Goal: Task Accomplishment & Management: Complete application form

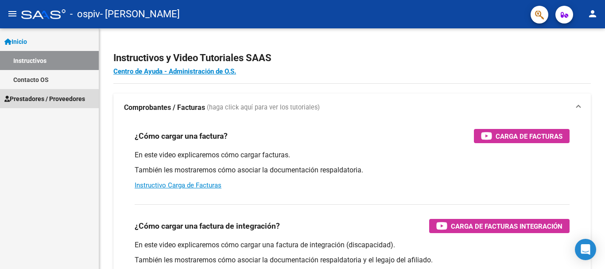
click at [50, 95] on span "Prestadores / Proveedores" at bounding box center [44, 99] width 81 height 10
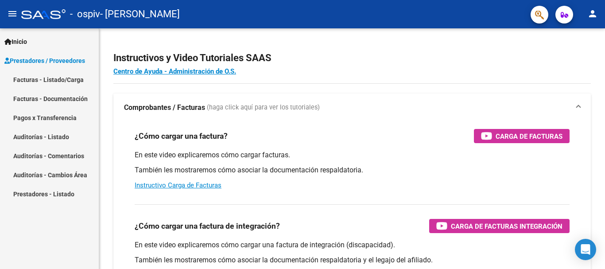
click at [65, 78] on link "Facturas - Listado/Carga" at bounding box center [49, 79] width 99 height 19
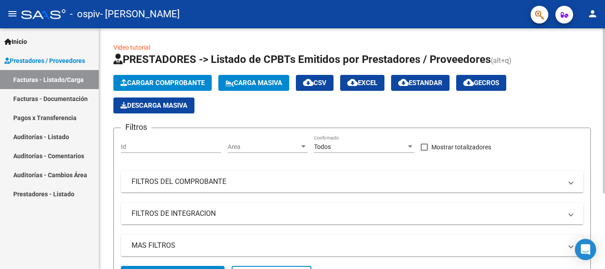
click at [140, 82] on span "Cargar Comprobante" at bounding box center [162, 83] width 84 height 8
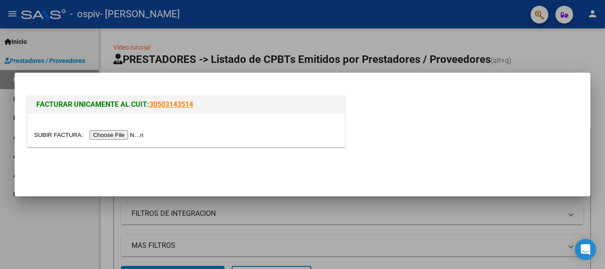
click at [129, 135] on input "file" at bounding box center [90, 134] width 112 height 9
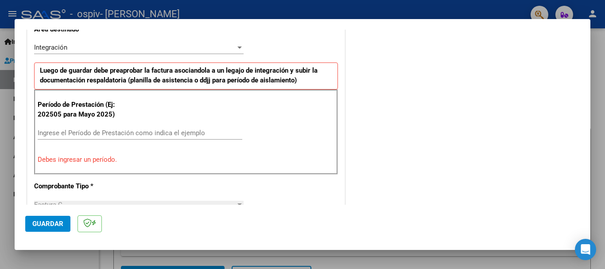
scroll to position [221, 0]
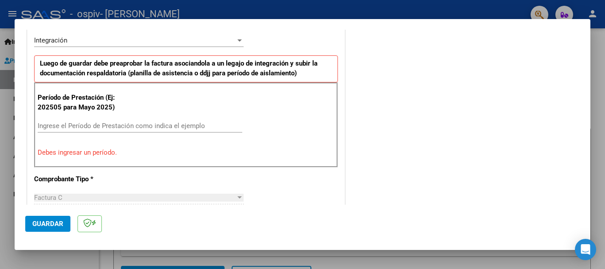
click at [89, 120] on div "Ingrese el Período de Prestación como indica el ejemplo" at bounding box center [140, 125] width 205 height 13
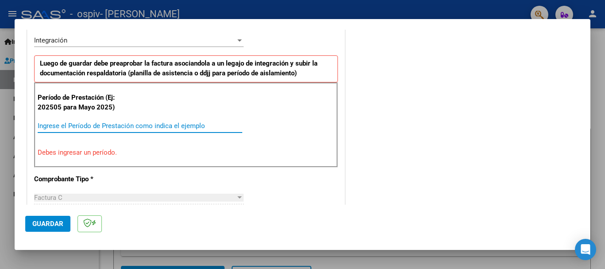
click at [91, 128] on input "Ingrese el Período de Prestación como indica el ejemplo" at bounding box center [140, 126] width 205 height 8
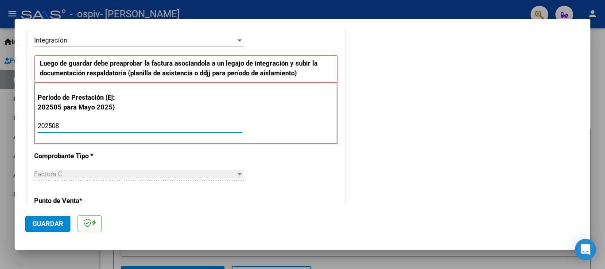
type input "202508"
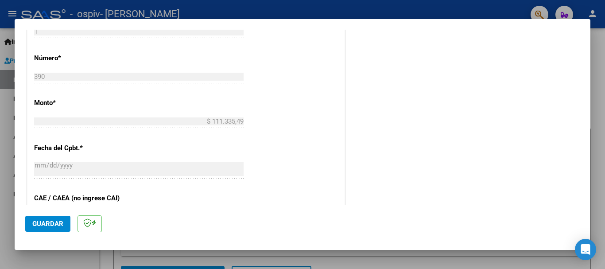
scroll to position [399, 0]
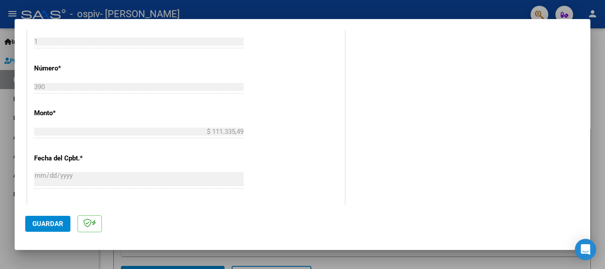
click at [55, 219] on button "Guardar" at bounding box center [47, 224] width 45 height 16
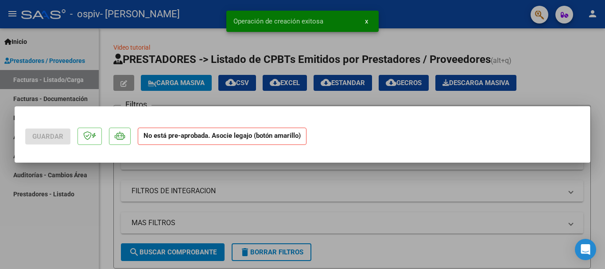
scroll to position [0, 0]
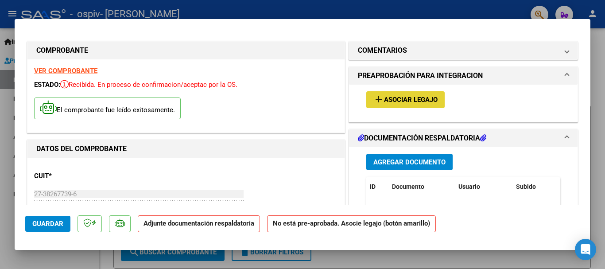
click at [376, 95] on mat-icon "add" at bounding box center [378, 99] width 11 height 11
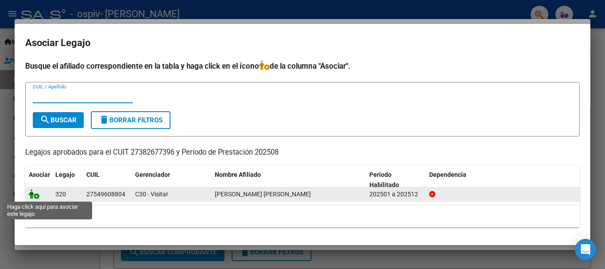
click at [32, 196] on icon at bounding box center [34, 194] width 11 height 10
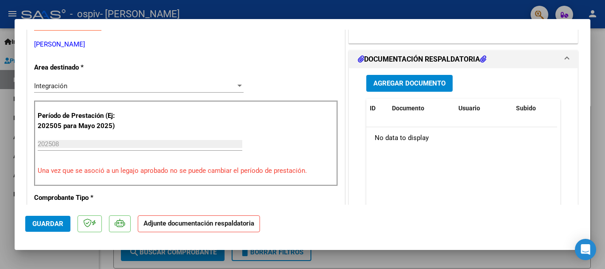
scroll to position [177, 0]
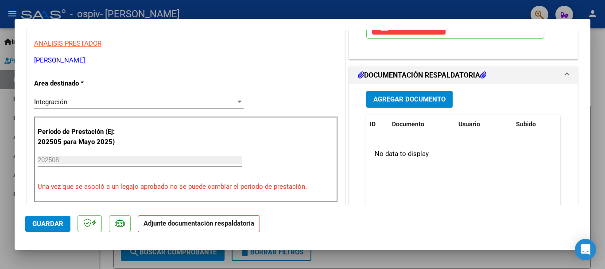
click at [405, 104] on button "Agregar Documento" at bounding box center [409, 99] width 86 height 16
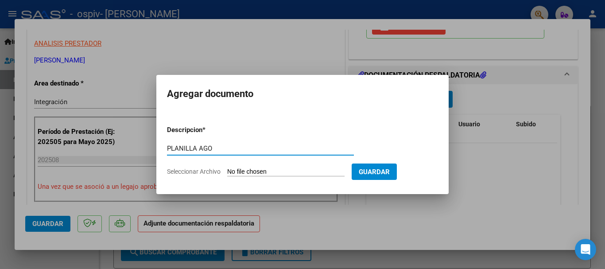
type input "PLANILLA AGO"
click at [275, 170] on input "Seleccionar Archivo" at bounding box center [285, 172] width 117 height 8
type input "C:\fakepath\ORREGO PSL PLANILLA AGO.pdf"
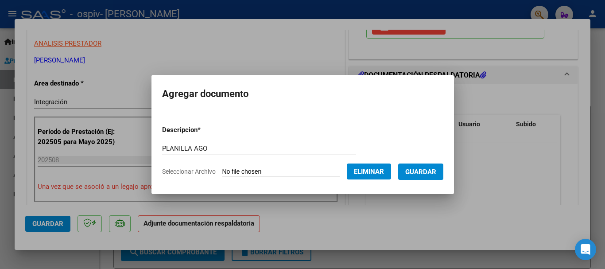
click at [423, 171] on span "Guardar" at bounding box center [420, 172] width 31 height 8
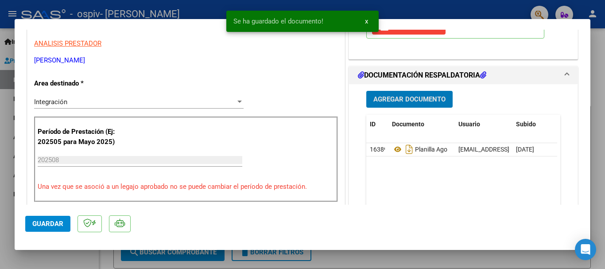
click at [406, 99] on span "Agregar Documento" at bounding box center [409, 100] width 72 height 8
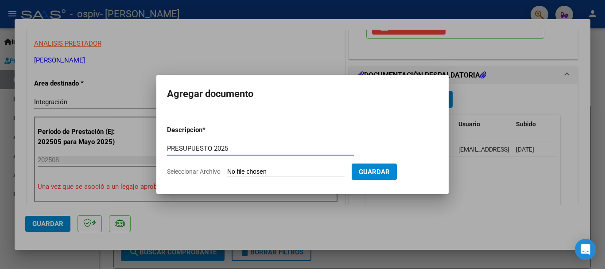
type input "PRESUPUESTO 2025"
click at [240, 171] on input "Seleccionar Archivo" at bounding box center [285, 172] width 117 height 8
type input "C:\fakepath\ORREGO PSL PRESUP APROBADO 2025.pdf"
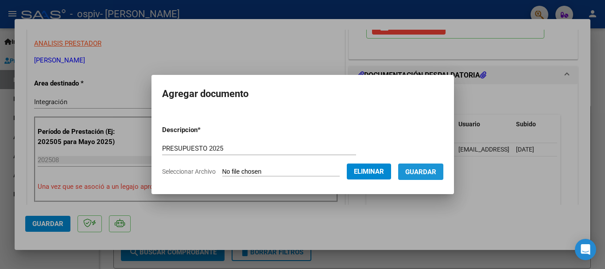
click at [427, 178] on button "Guardar" at bounding box center [420, 171] width 45 height 16
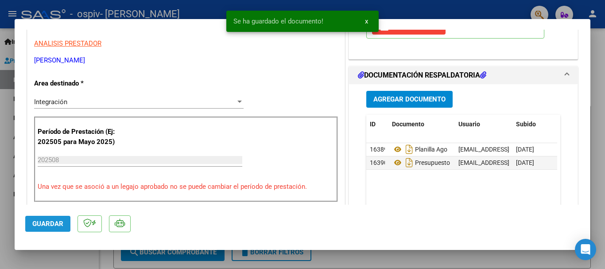
click at [57, 221] on span "Guardar" at bounding box center [47, 224] width 31 height 8
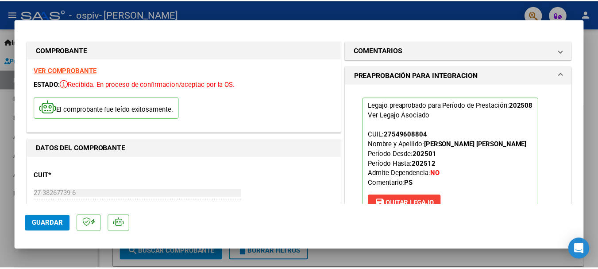
scroll to position [0, 0]
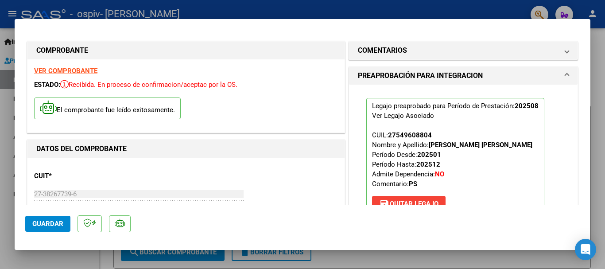
click at [353, 6] on div at bounding box center [302, 134] width 605 height 269
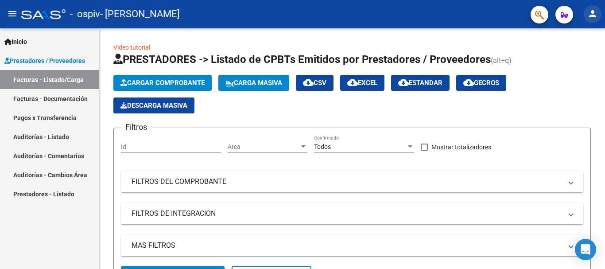
click at [590, 17] on mat-icon "person" at bounding box center [592, 13] width 11 height 11
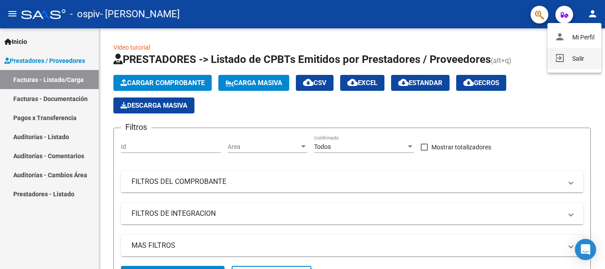
click at [583, 60] on button "exit_to_app Salir" at bounding box center [574, 58] width 54 height 21
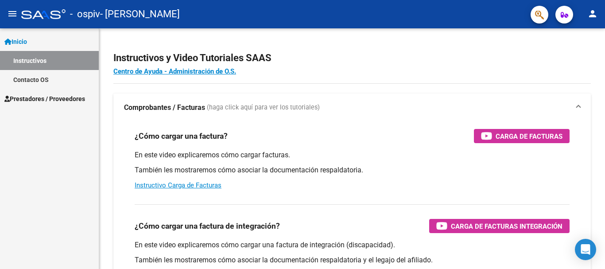
click at [47, 97] on span "Prestadores / Proveedores" at bounding box center [44, 99] width 81 height 10
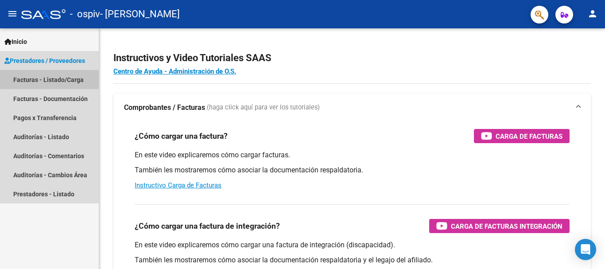
click at [47, 79] on link "Facturas - Listado/Carga" at bounding box center [49, 79] width 99 height 19
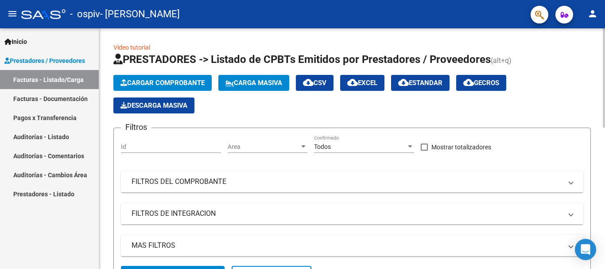
click at [171, 81] on span "Cargar Comprobante" at bounding box center [162, 83] width 84 height 8
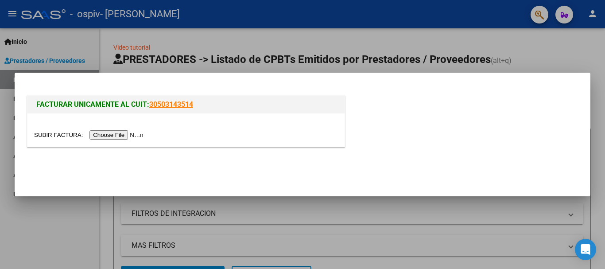
click at [138, 133] on input "file" at bounding box center [90, 134] width 112 height 9
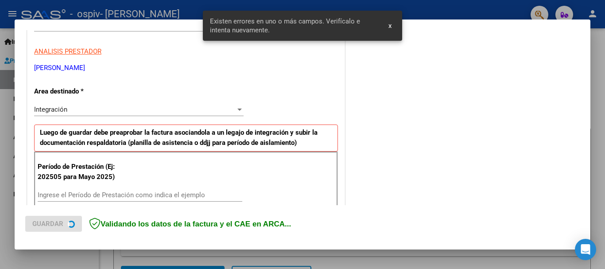
scroll to position [205, 0]
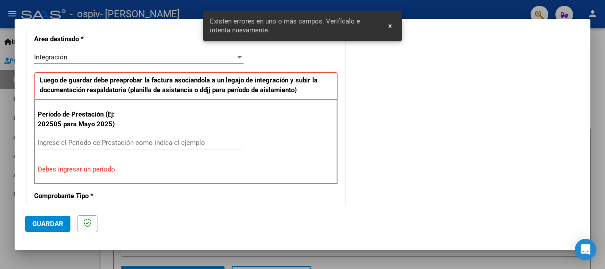
click at [146, 142] on input "Ingrese el Período de Prestación como indica el ejemplo" at bounding box center [140, 143] width 205 height 8
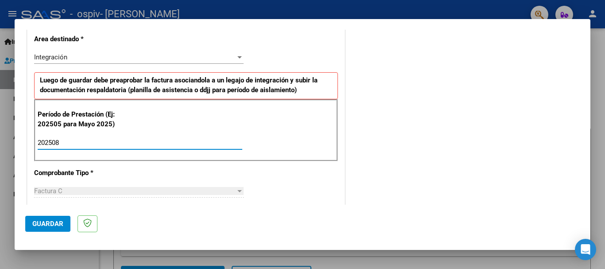
type input "202508"
click at [30, 222] on button "Guardar" at bounding box center [47, 224] width 45 height 16
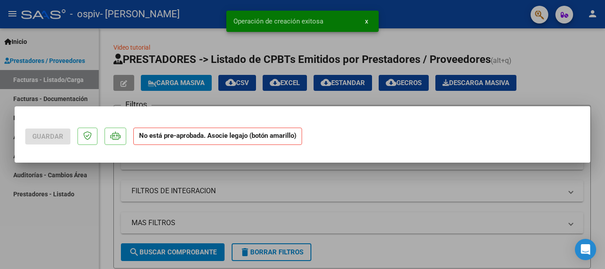
scroll to position [0, 0]
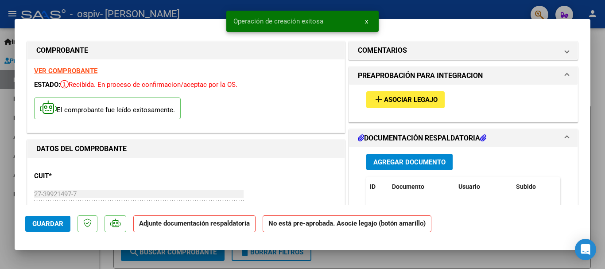
click at [392, 96] on span "Asociar Legajo" at bounding box center [411, 100] width 54 height 8
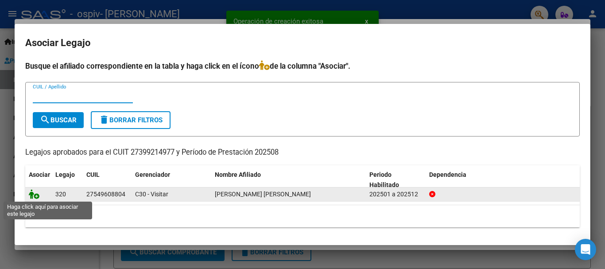
click at [33, 196] on icon at bounding box center [34, 194] width 11 height 10
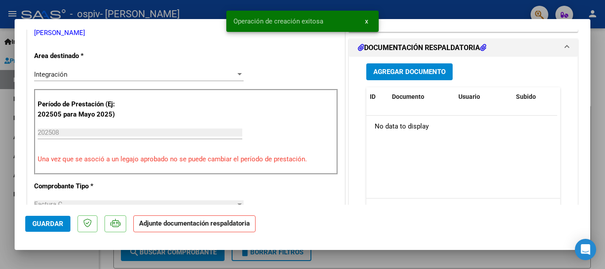
scroll to position [221, 0]
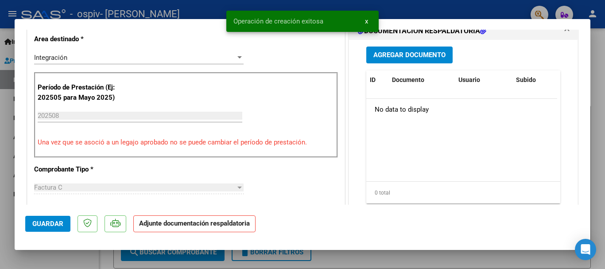
click at [406, 55] on span "Agregar Documento" at bounding box center [409, 55] width 72 height 8
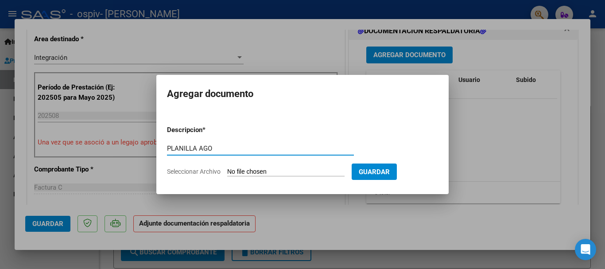
type input "PLANILLA AGO"
click at [268, 169] on input "Seleccionar Archivo" at bounding box center [285, 172] width 117 height 8
type input "C:\fakepath\ORREGO PSP PLANILLA AGO.pdf"
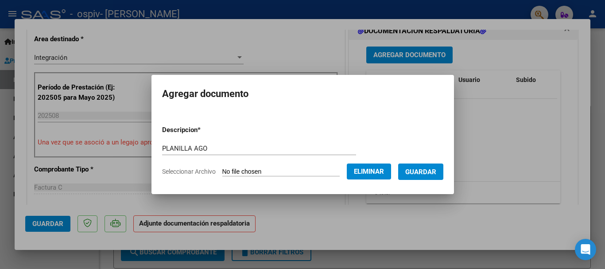
click at [427, 175] on span "Guardar" at bounding box center [420, 172] width 31 height 8
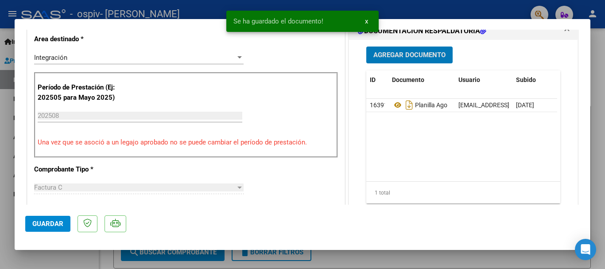
click at [415, 50] on span "Agregar Documento" at bounding box center [409, 54] width 72 height 8
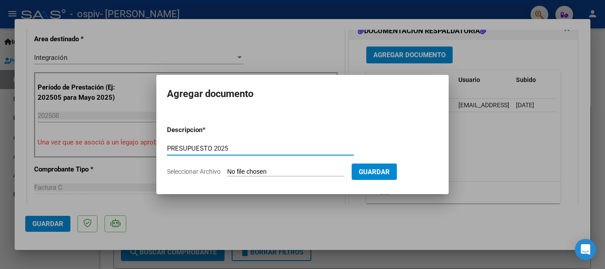
type input "PRESUPUESTO 2025"
click at [233, 168] on input "Seleccionar Archivo" at bounding box center [285, 172] width 117 height 8
type input "C:\fakepath\ORREGO PSP PRESUP APROBADO 2025.pdf"
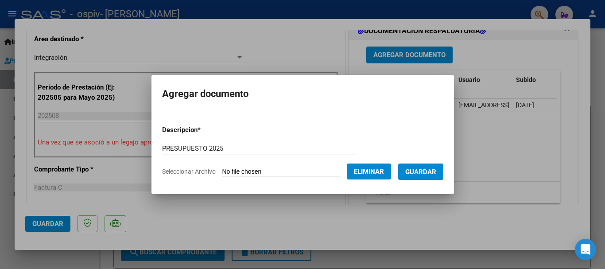
click at [427, 175] on span "Guardar" at bounding box center [420, 172] width 31 height 8
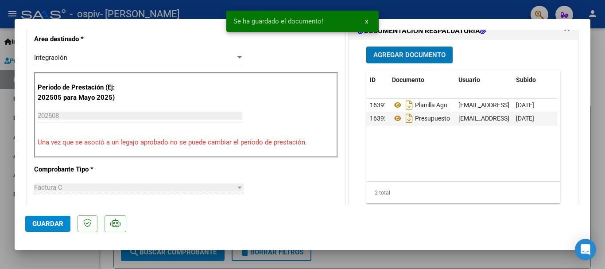
click at [47, 220] on span "Guardar" at bounding box center [47, 224] width 31 height 8
click at [390, 10] on div at bounding box center [302, 134] width 605 height 269
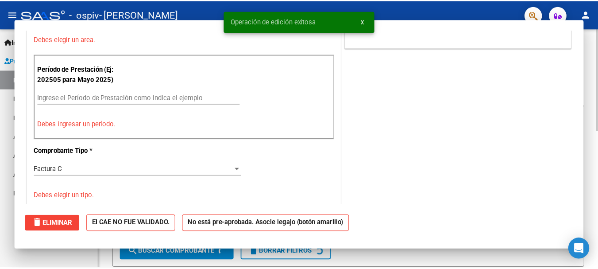
scroll to position [0, 0]
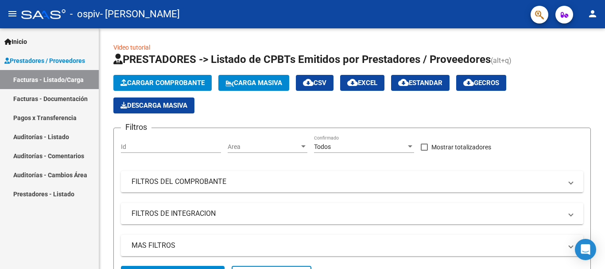
click at [594, 14] on mat-icon "person" at bounding box center [592, 13] width 11 height 11
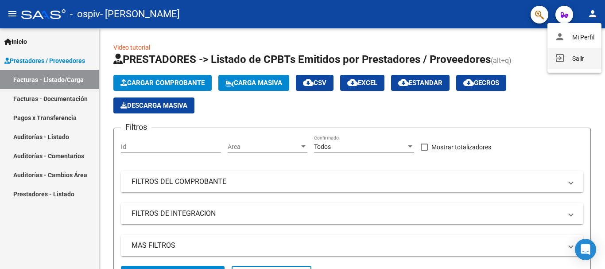
click at [579, 54] on button "exit_to_app Salir" at bounding box center [574, 58] width 54 height 21
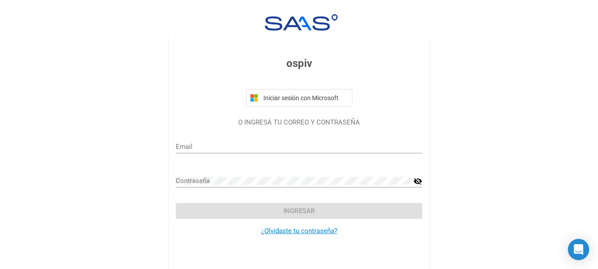
type input "santacreulucila@gmail.com"
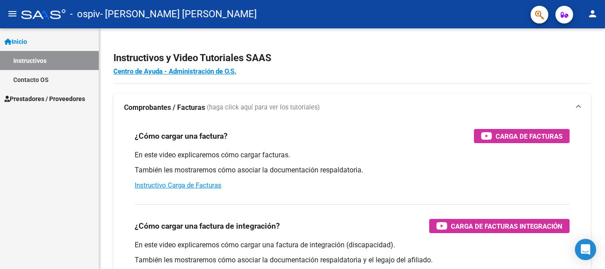
click at [75, 95] on span "Prestadores / Proveedores" at bounding box center [44, 99] width 81 height 10
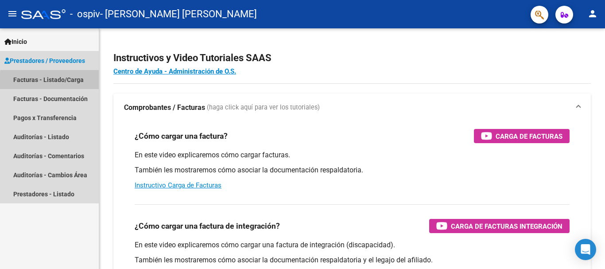
click at [75, 83] on link "Facturas - Listado/Carga" at bounding box center [49, 79] width 99 height 19
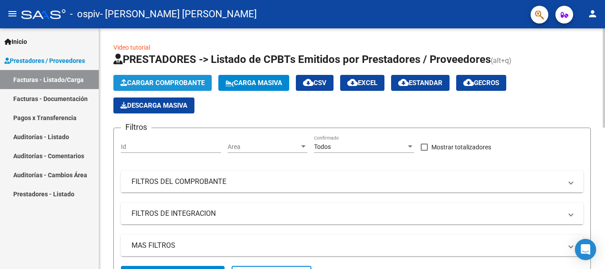
click at [147, 82] on span "Cargar Comprobante" at bounding box center [162, 83] width 84 height 8
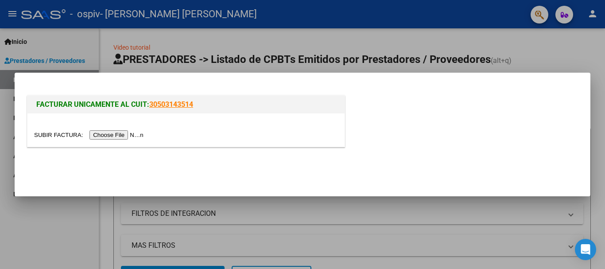
click at [144, 133] on input "file" at bounding box center [90, 134] width 112 height 9
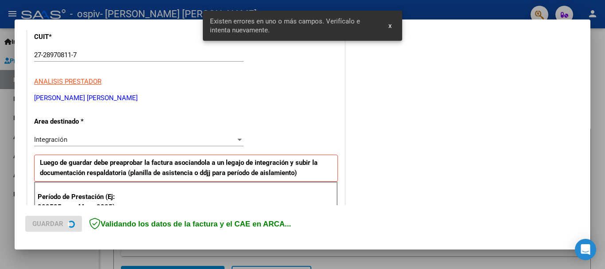
scroll to position [205, 0]
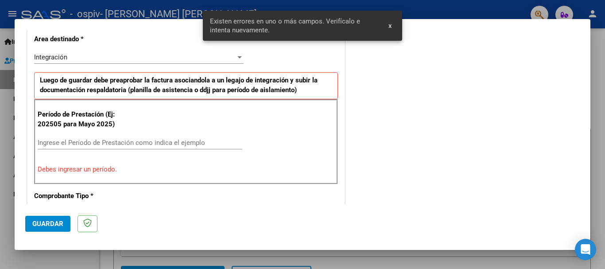
click at [118, 141] on input "Ingrese el Período de Prestación como indica el ejemplo" at bounding box center [140, 143] width 205 height 8
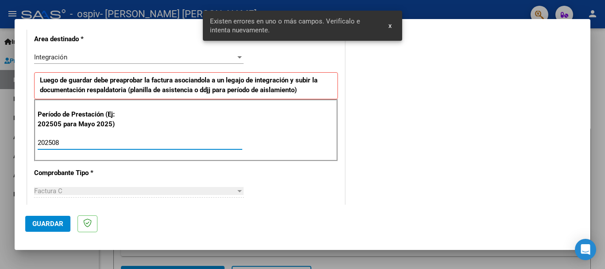
type input "202508"
click at [59, 222] on span "Guardar" at bounding box center [47, 224] width 31 height 8
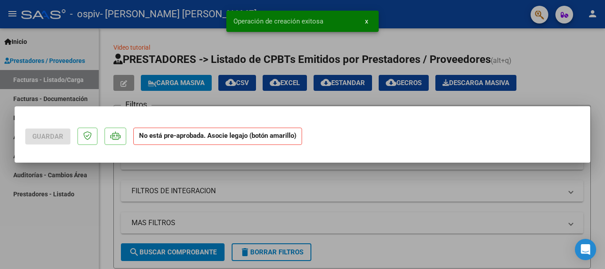
scroll to position [0, 0]
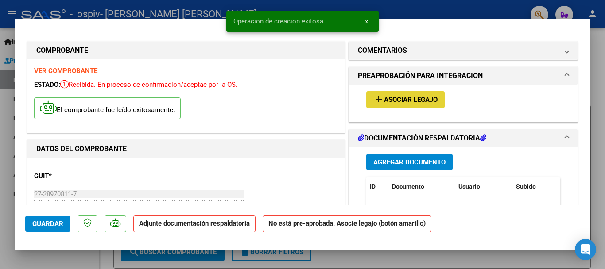
click at [416, 101] on span "Asociar Legajo" at bounding box center [411, 100] width 54 height 8
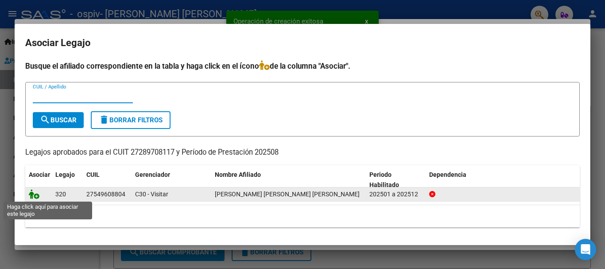
click at [33, 197] on icon at bounding box center [34, 194] width 11 height 10
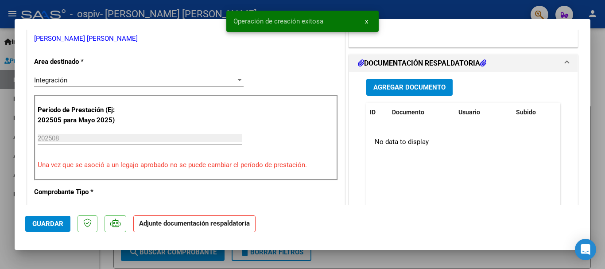
scroll to position [221, 0]
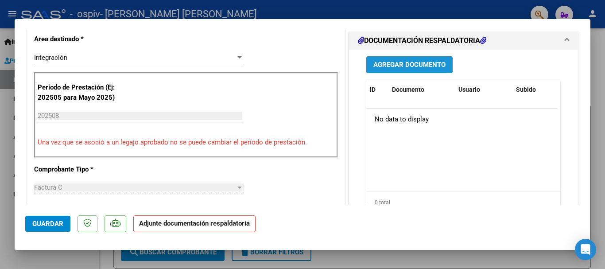
click at [416, 61] on span "Agregar Documento" at bounding box center [409, 65] width 72 height 8
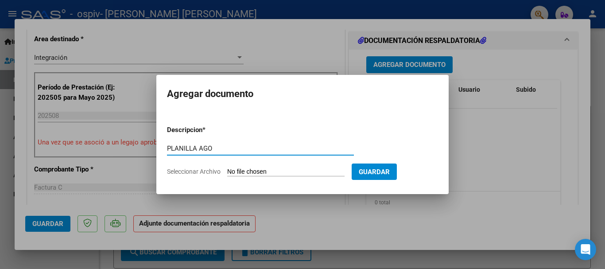
type input "PLANILLA AGO"
click at [289, 173] on input "Seleccionar Archivo" at bounding box center [285, 172] width 117 height 8
type input "C:\fakepath\[PERSON_NAME] FONO PLANILLA AGO.pdf"
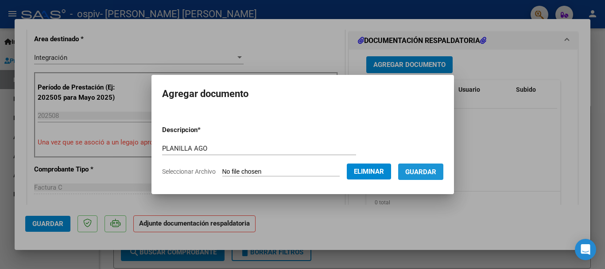
click at [433, 168] on span "Guardar" at bounding box center [420, 172] width 31 height 8
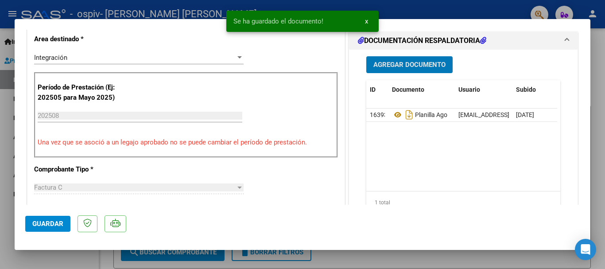
click at [407, 60] on button "Agregar Documento" at bounding box center [409, 64] width 86 height 16
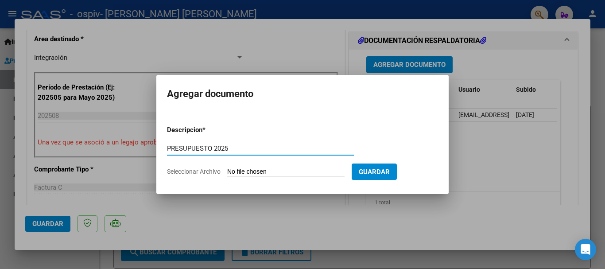
type input "PRESUPUESTO 2025"
click at [283, 167] on form "Descripcion * PRESUPUESTO 2025 Escriba aquí una descripcion Seleccionar Archivo…" at bounding box center [302, 150] width 271 height 65
click at [290, 171] on input "Seleccionar Archivo" at bounding box center [285, 172] width 117 height 8
type input "C:\fakepath\[PERSON_NAME] PRESUP APROBADO 2025.pdf"
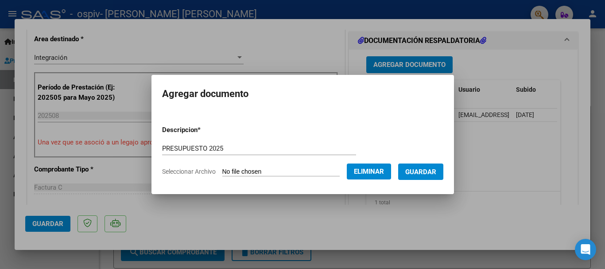
click at [429, 173] on span "Guardar" at bounding box center [420, 172] width 31 height 8
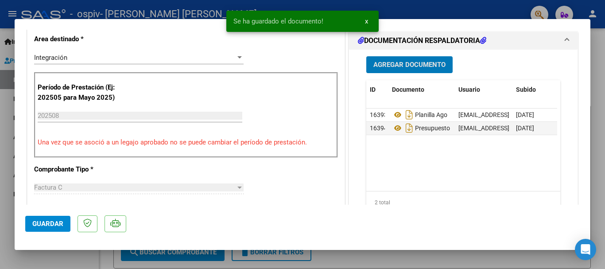
click at [50, 221] on span "Guardar" at bounding box center [47, 224] width 31 height 8
click at [418, 8] on div at bounding box center [302, 134] width 605 height 269
type input "$ 0,00"
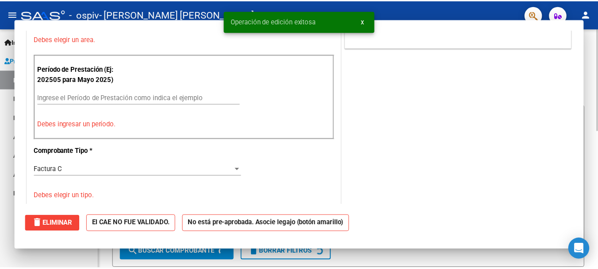
scroll to position [183, 0]
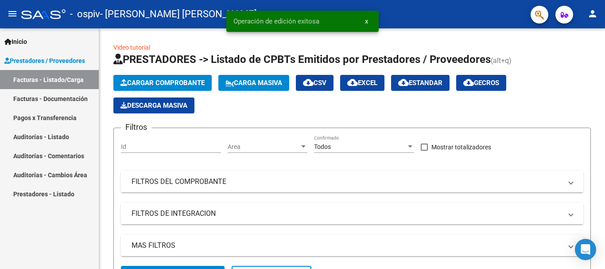
click at [594, 17] on mat-icon "person" at bounding box center [592, 13] width 11 height 11
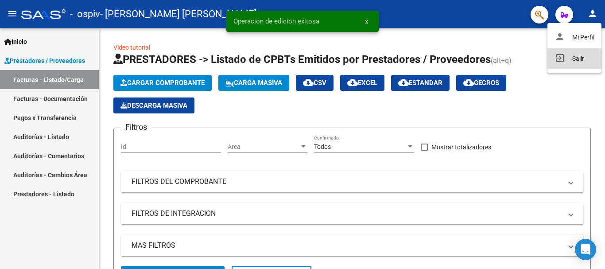
click at [585, 62] on button "exit_to_app Salir" at bounding box center [574, 58] width 54 height 21
